Goal: Task Accomplishment & Management: Manage account settings

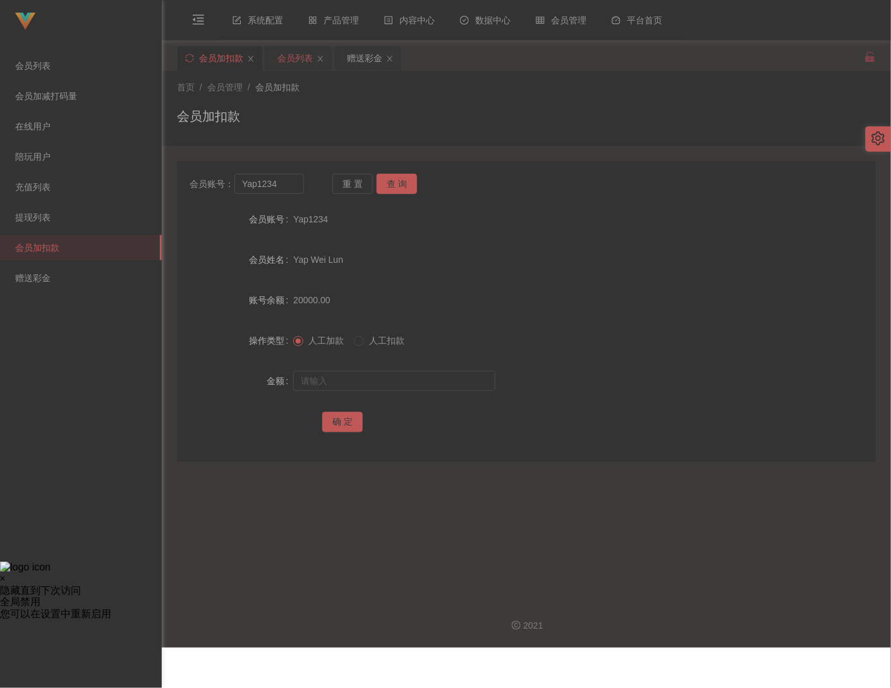
click at [305, 53] on div "会员列表" at bounding box center [294, 58] width 35 height 24
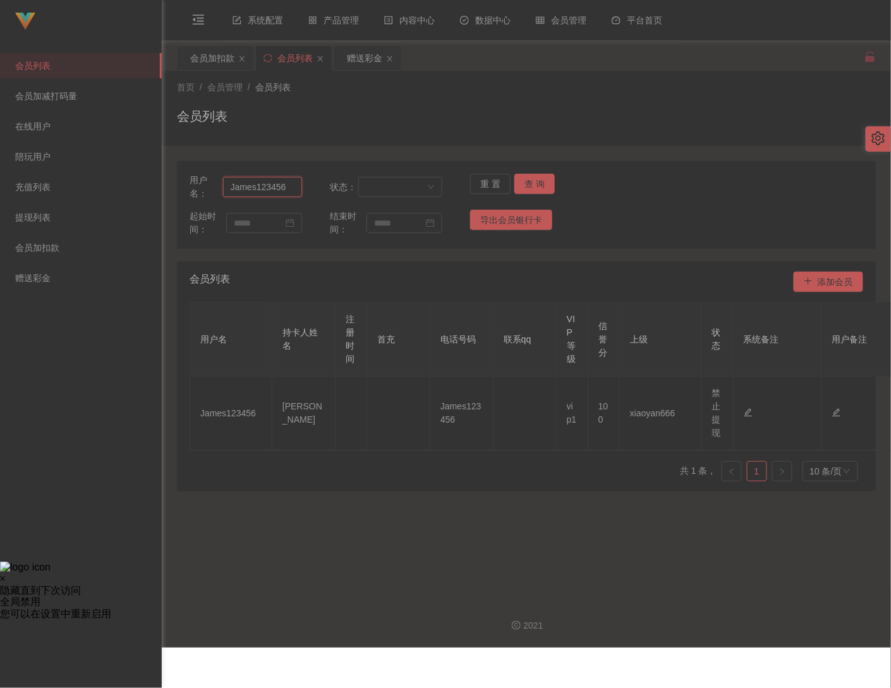
click at [276, 183] on input "James123456" at bounding box center [262, 187] width 79 height 20
paste input "lbk54321"
type input "lbk54321"
click at [521, 183] on button "查 询" at bounding box center [534, 184] width 40 height 20
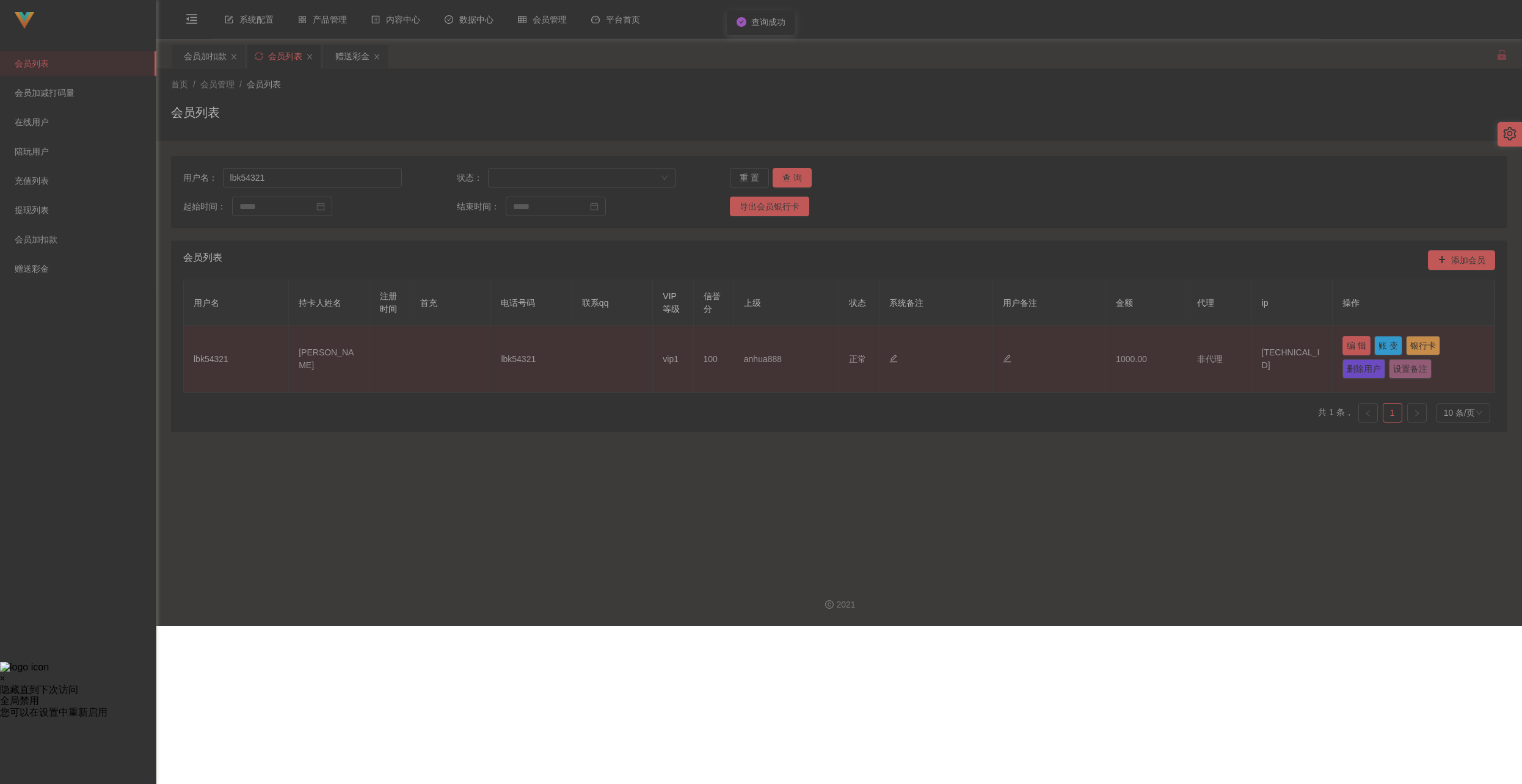
click at [861, 344] on button "编 辑" at bounding box center [1357, 345] width 28 height 19
type input "lbk54321"
type input "[PERSON_NAME]"
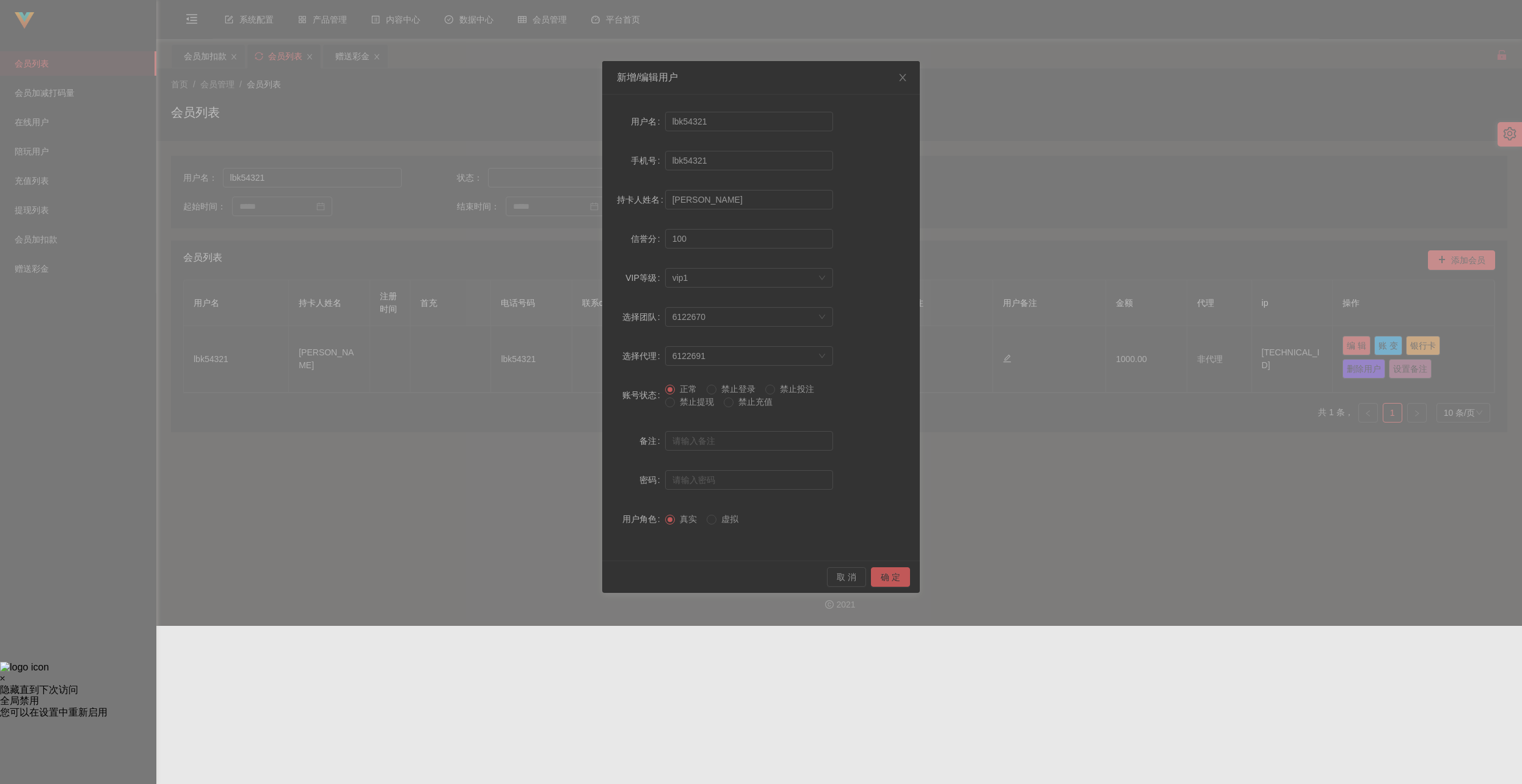
click at [710, 397] on span "禁止提现" at bounding box center [696, 402] width 44 height 10
click at [861, 573] on button "确 定" at bounding box center [891, 577] width 39 height 19
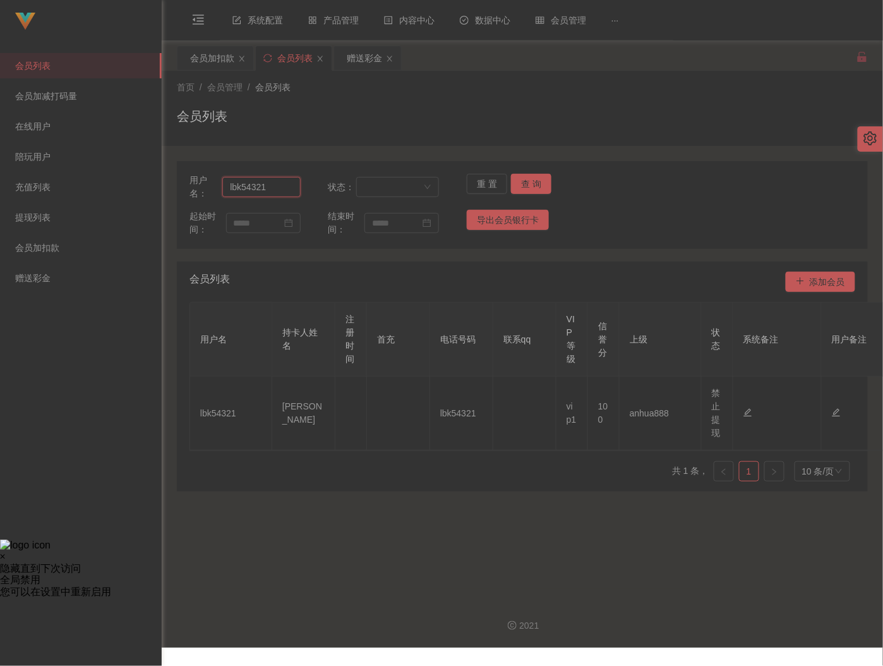
click at [274, 183] on input "lbk54321" at bounding box center [261, 187] width 78 height 20
paste input "min452863090"
type input "min452863090"
click at [516, 185] on button "查 询" at bounding box center [531, 184] width 40 height 20
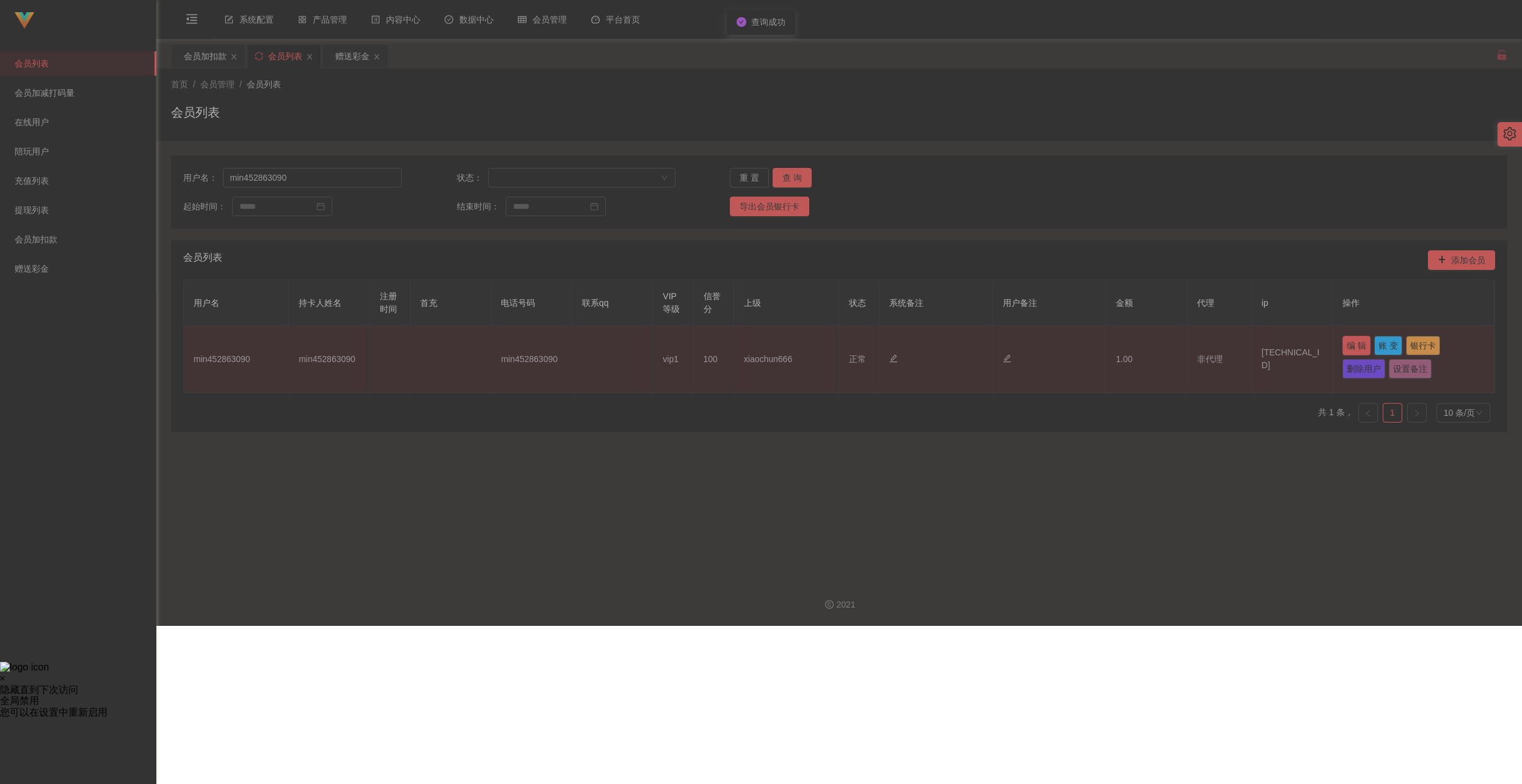
click at [861, 341] on button "编 辑" at bounding box center [1357, 345] width 28 height 19
type input "min452863090"
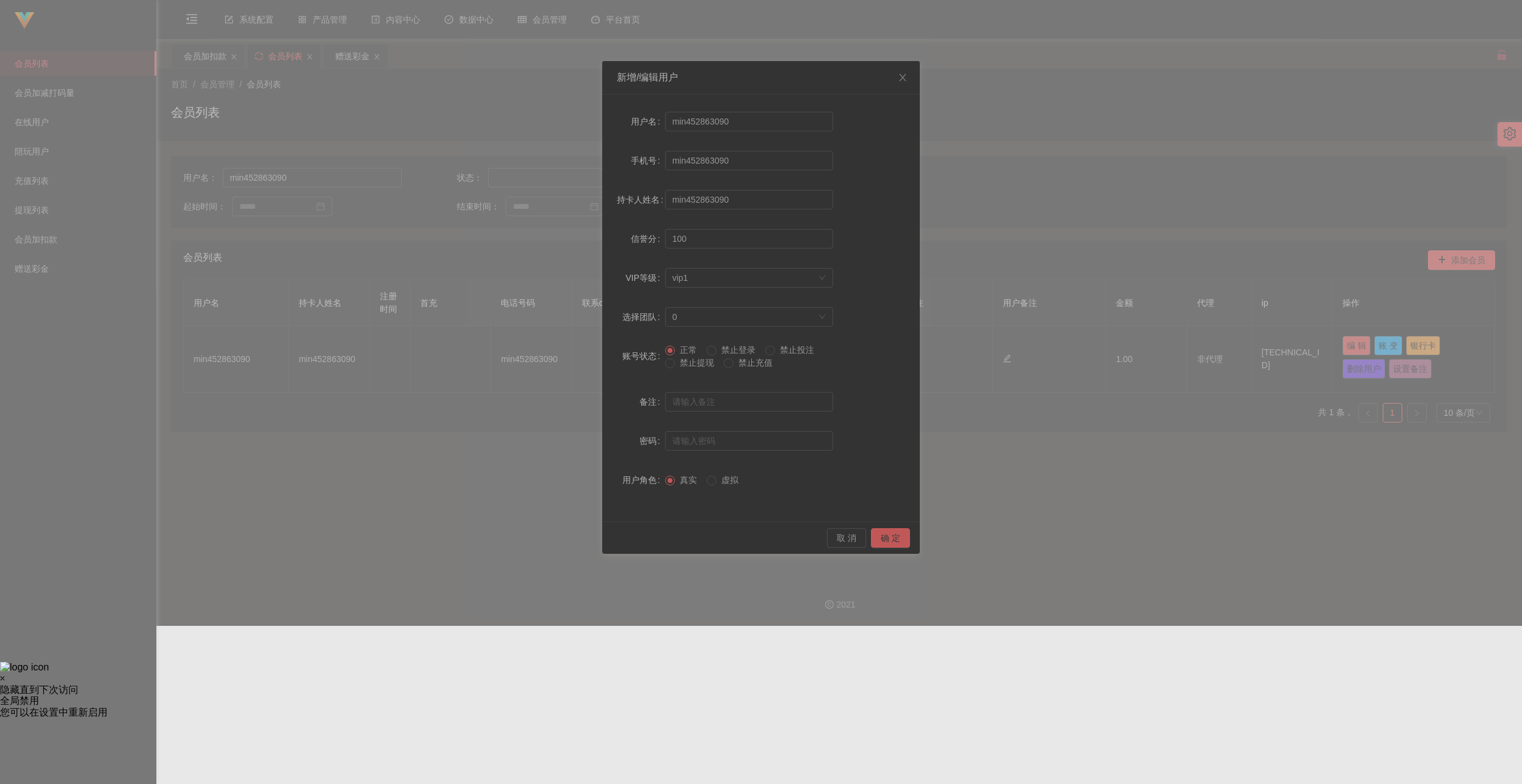
click at [688, 363] on span "禁止提现" at bounding box center [696, 363] width 44 height 10
click at [861, 533] on button "确 定" at bounding box center [891, 538] width 39 height 19
